Goal: Task Accomplishment & Management: Complete application form

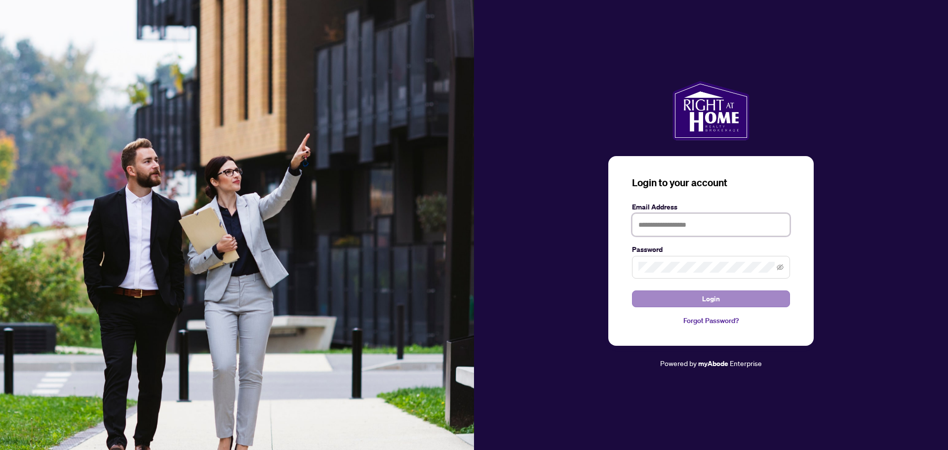
type input "**********"
click at [710, 301] on span "Login" at bounding box center [711, 299] width 18 height 16
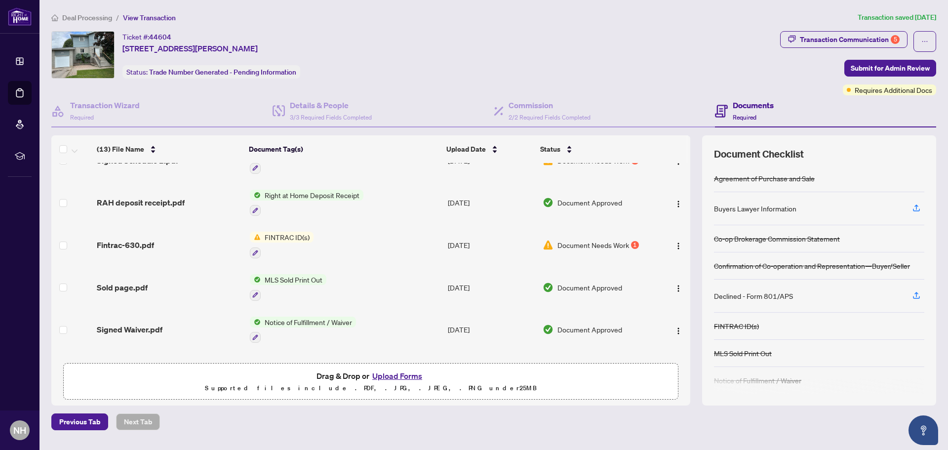
scroll to position [39, 0]
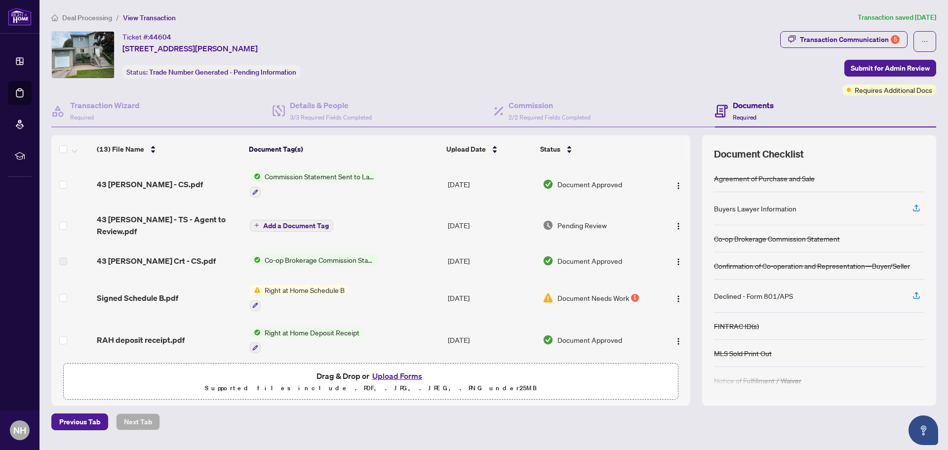
click at [308, 284] on span "Right at Home Schedule B" at bounding box center [305, 289] width 88 height 11
click at [321, 284] on span "Right at Home Schedule B" at bounding box center [305, 289] width 88 height 11
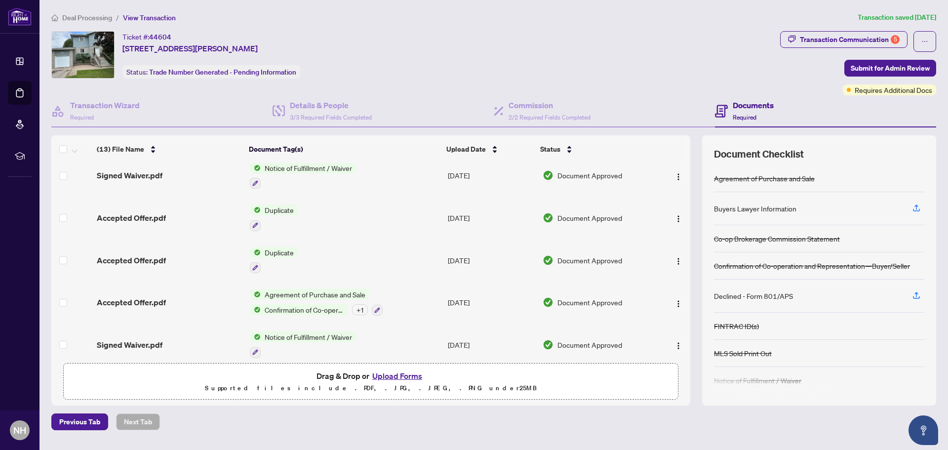
scroll to position [335, 0]
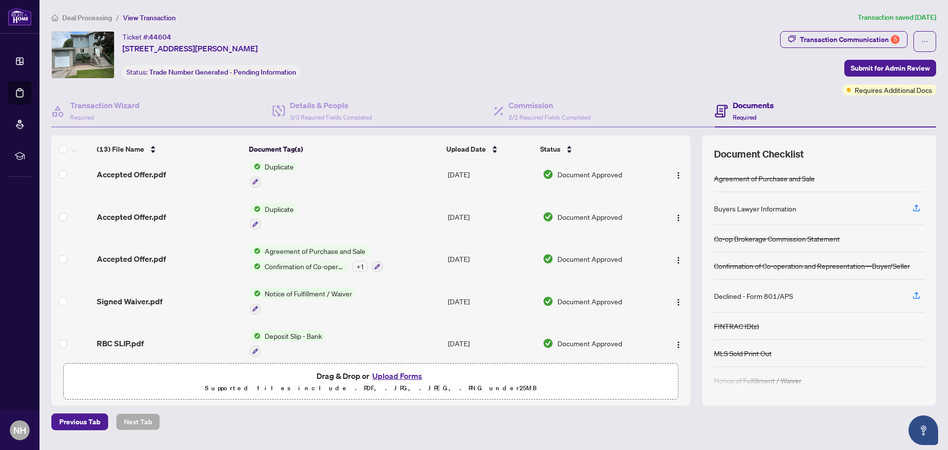
click at [392, 375] on button "Upload Forms" at bounding box center [397, 375] width 56 height 13
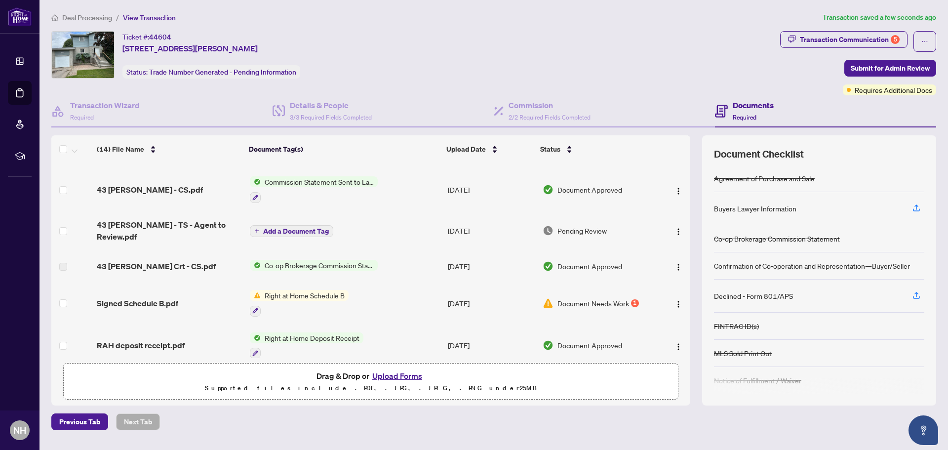
scroll to position [0, 0]
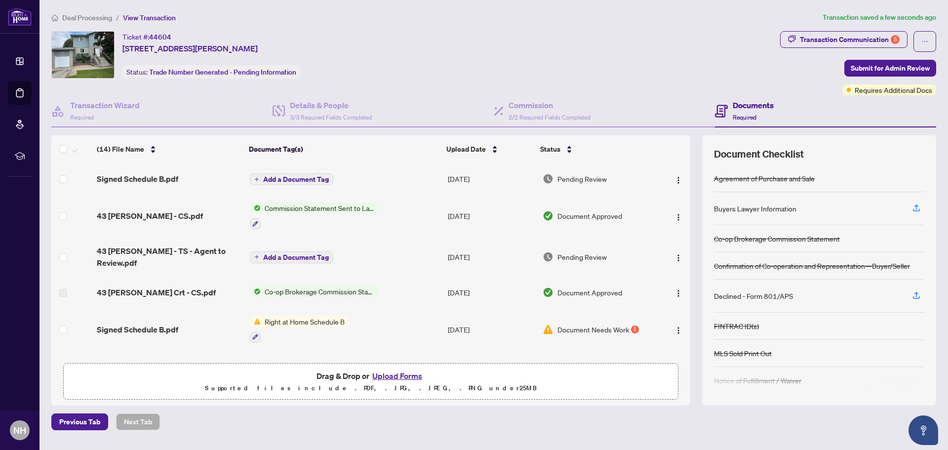
click at [302, 179] on span "Add a Document Tag" at bounding box center [296, 179] width 66 height 7
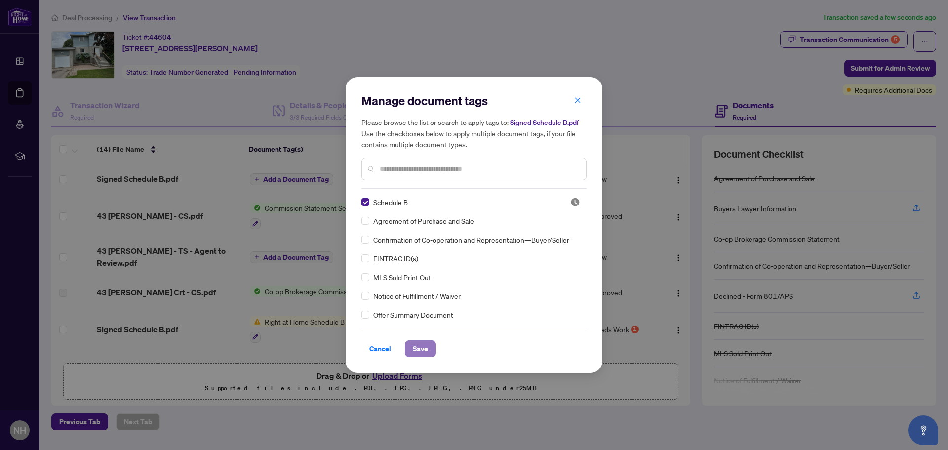
click at [416, 347] on span "Save" at bounding box center [420, 349] width 15 height 16
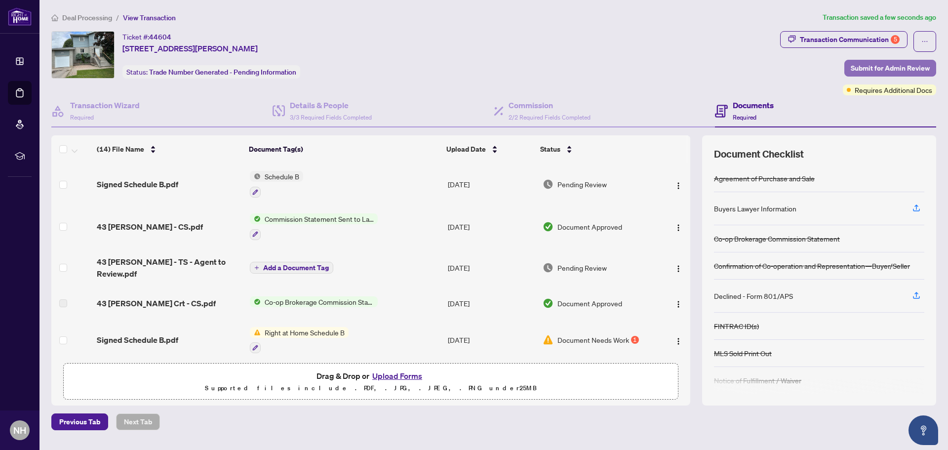
click at [872, 64] on span "Submit for Admin Review" at bounding box center [890, 68] width 79 height 16
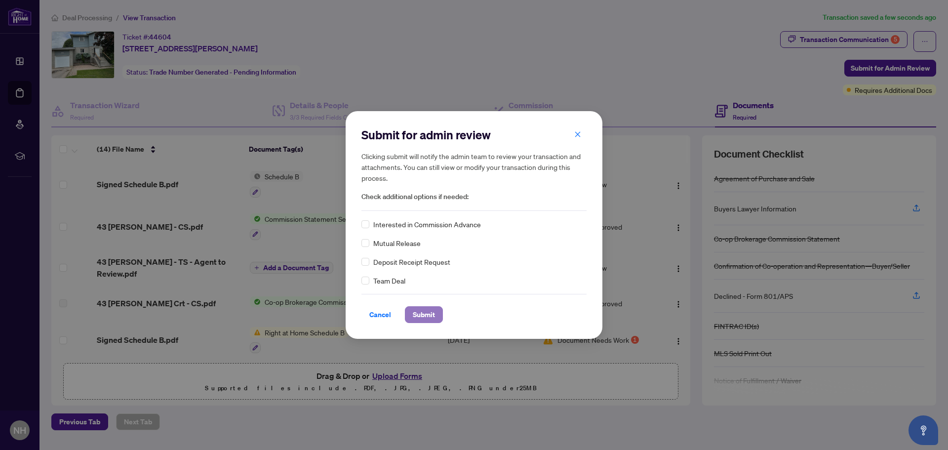
click at [421, 315] on span "Submit" at bounding box center [424, 315] width 22 height 16
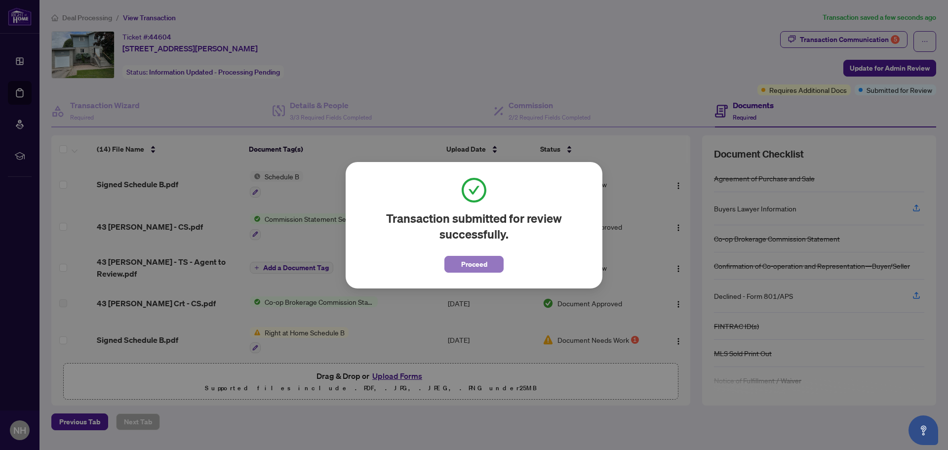
click at [480, 262] on span "Proceed" at bounding box center [474, 264] width 26 height 16
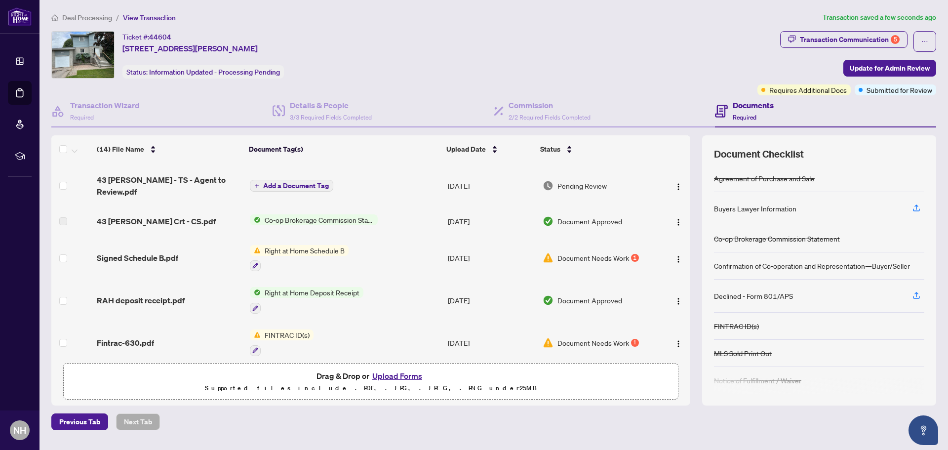
scroll to position [99, 0]
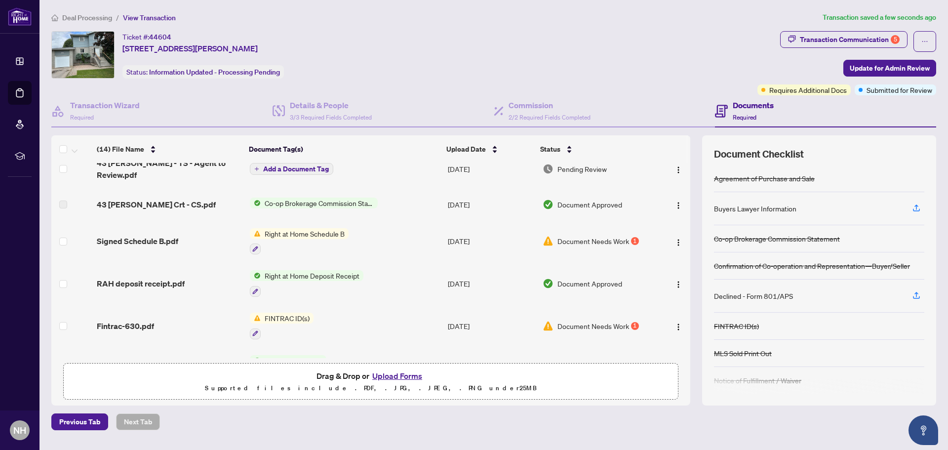
click at [610, 236] on span "Document Needs Work" at bounding box center [594, 241] width 72 height 11
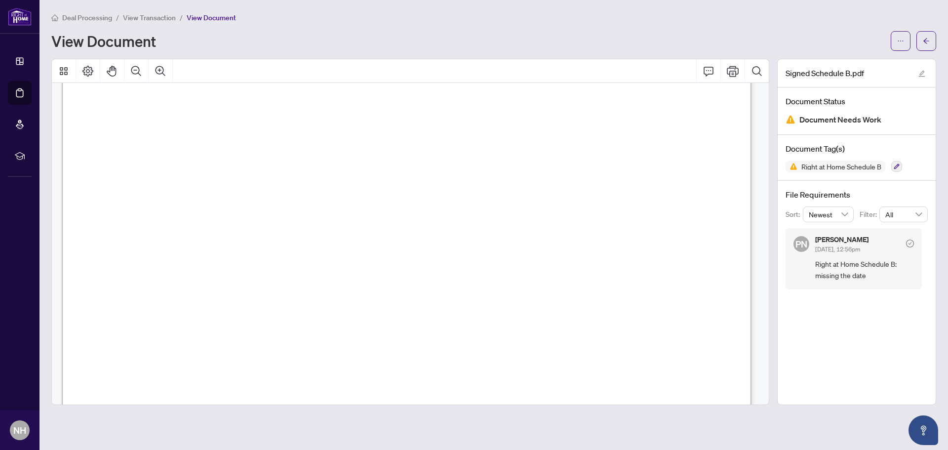
scroll to position [196, 0]
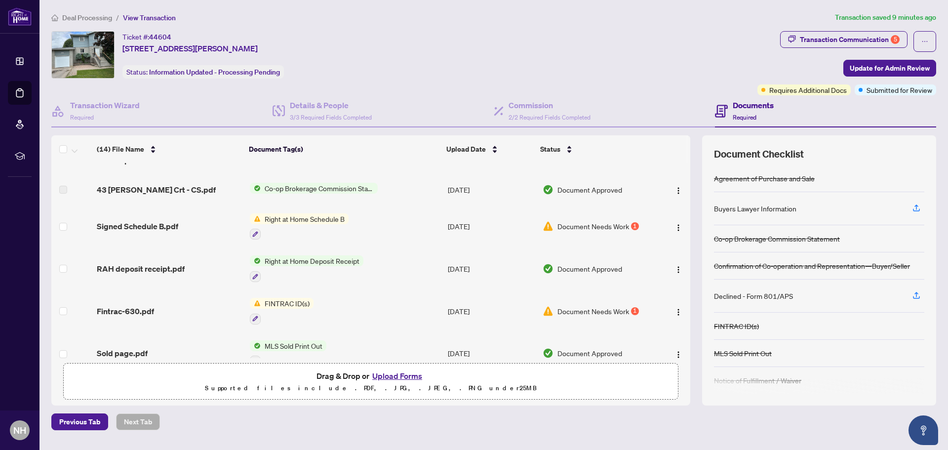
scroll to position [198, 0]
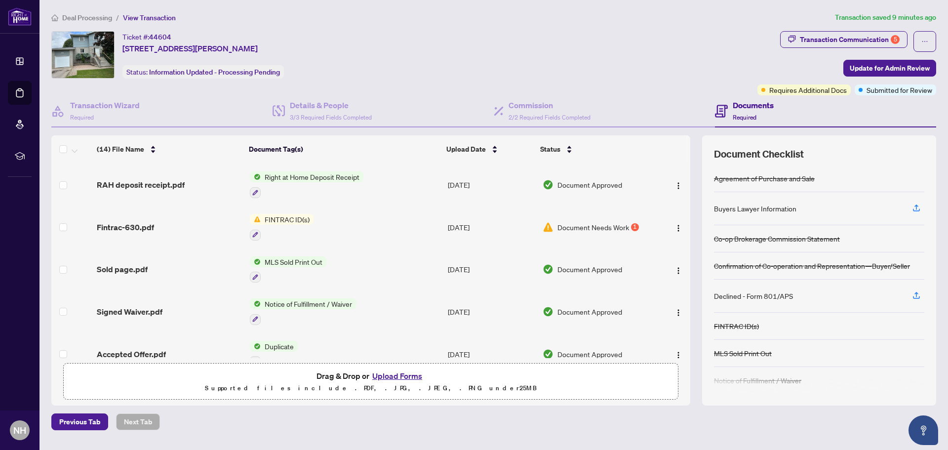
click at [382, 373] on button "Upload Forms" at bounding box center [397, 375] width 56 height 13
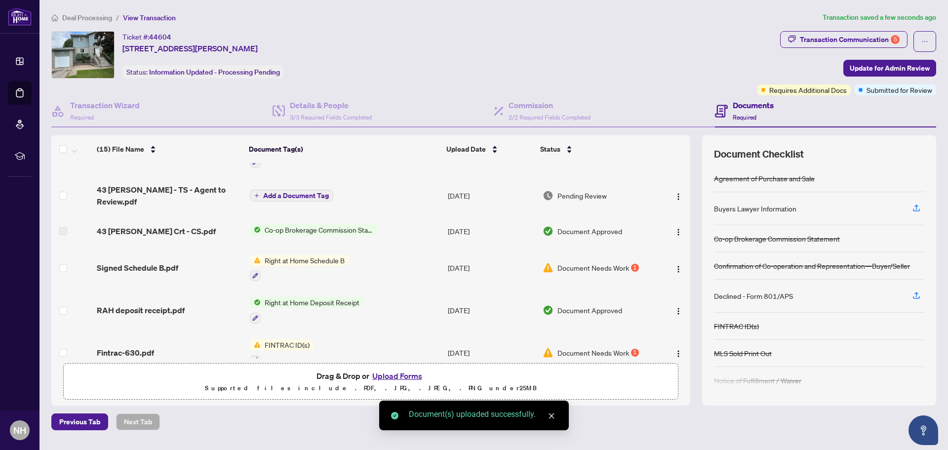
scroll to position [0, 0]
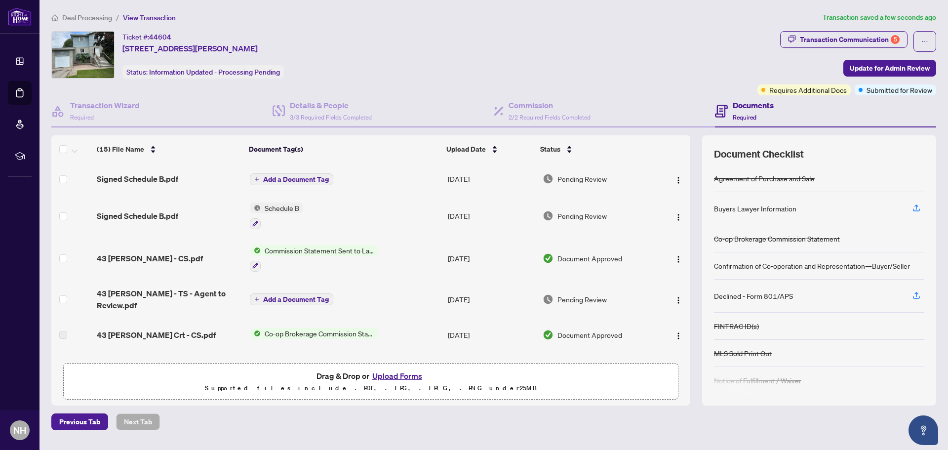
click at [308, 177] on span "Add a Document Tag" at bounding box center [296, 179] width 66 height 7
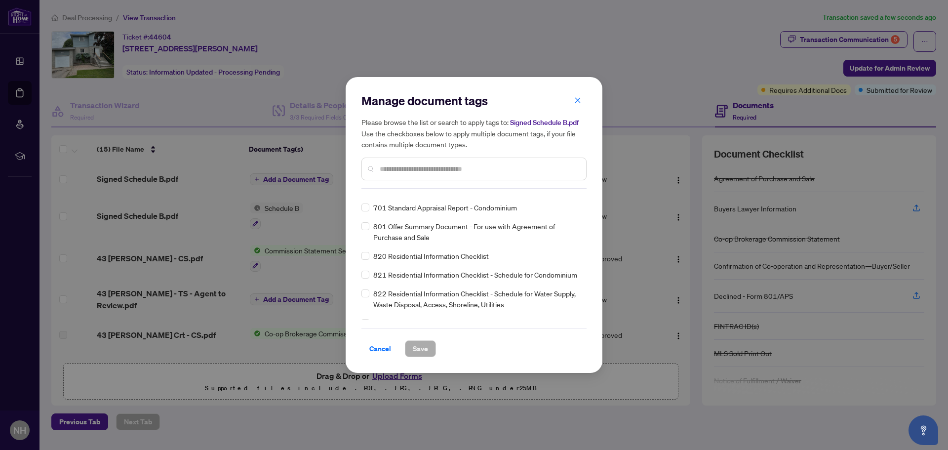
scroll to position [7041, 0]
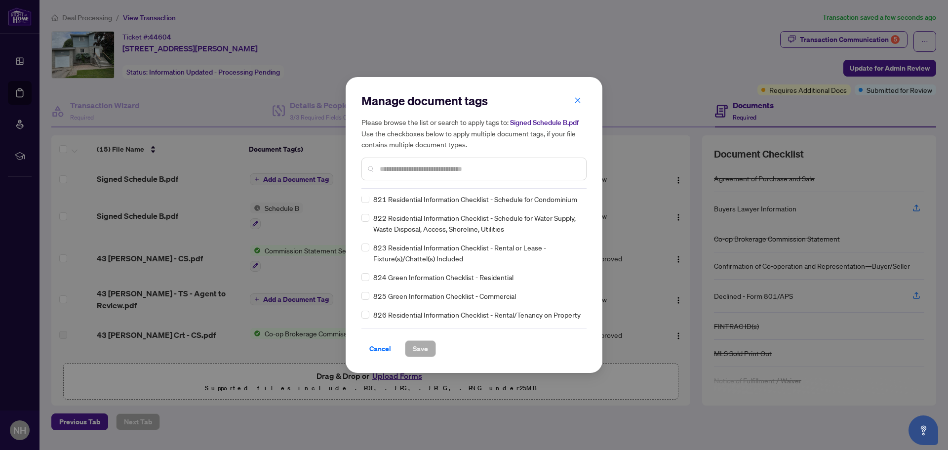
click at [399, 169] on input "text" at bounding box center [479, 168] width 199 height 11
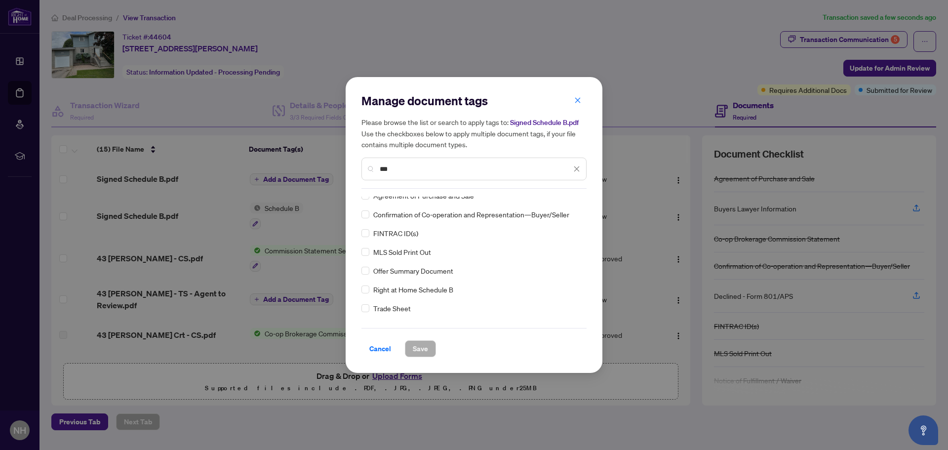
scroll to position [0, 0]
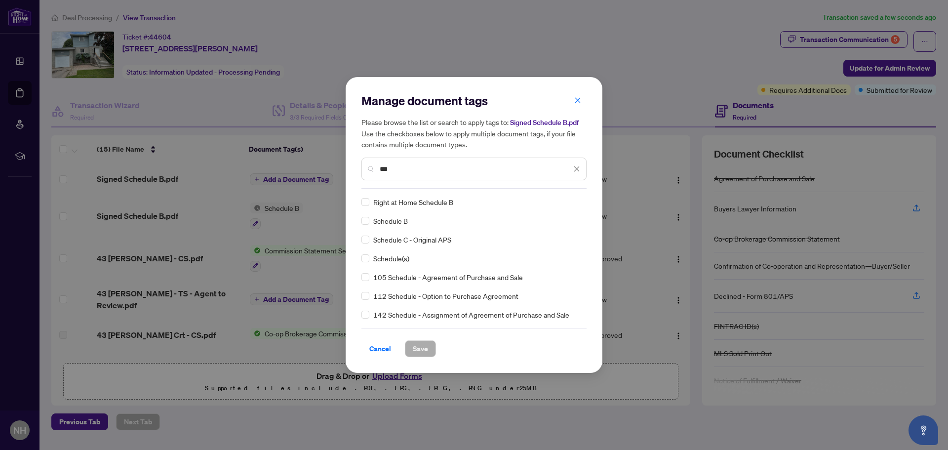
type input "***"
click at [420, 349] on span "Save" at bounding box center [420, 349] width 15 height 16
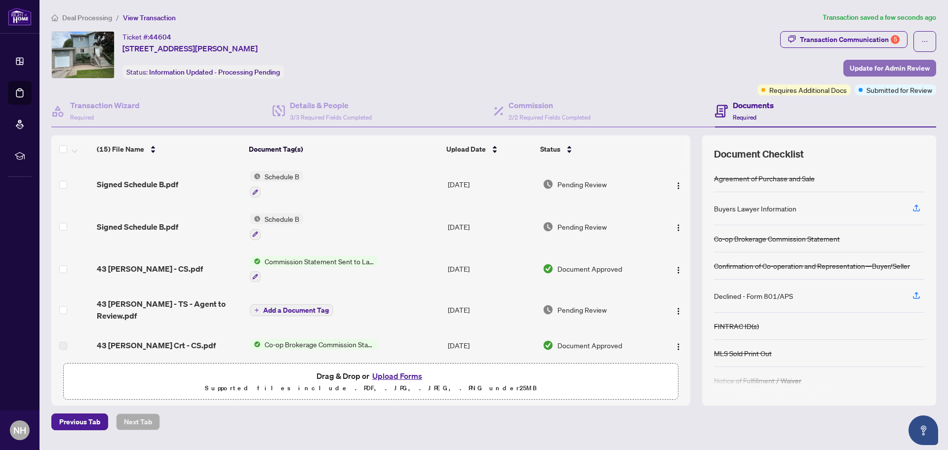
click at [861, 70] on span "Update for Admin Review" at bounding box center [890, 68] width 80 height 16
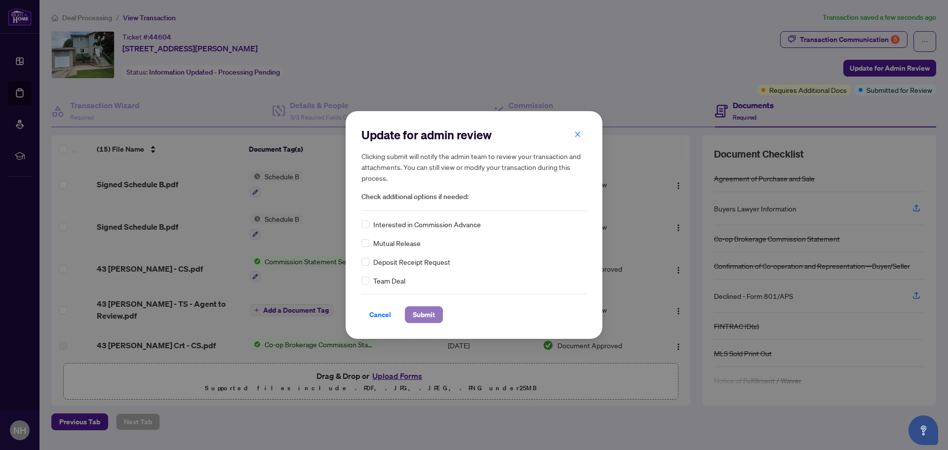
click at [423, 316] on span "Submit" at bounding box center [424, 315] width 22 height 16
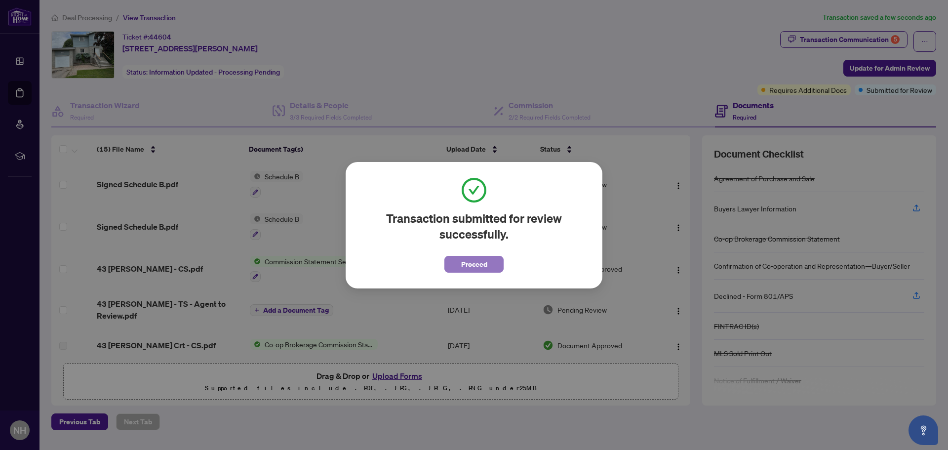
click at [476, 261] on span "Proceed" at bounding box center [474, 264] width 26 height 16
